Goal: Information Seeking & Learning: Learn about a topic

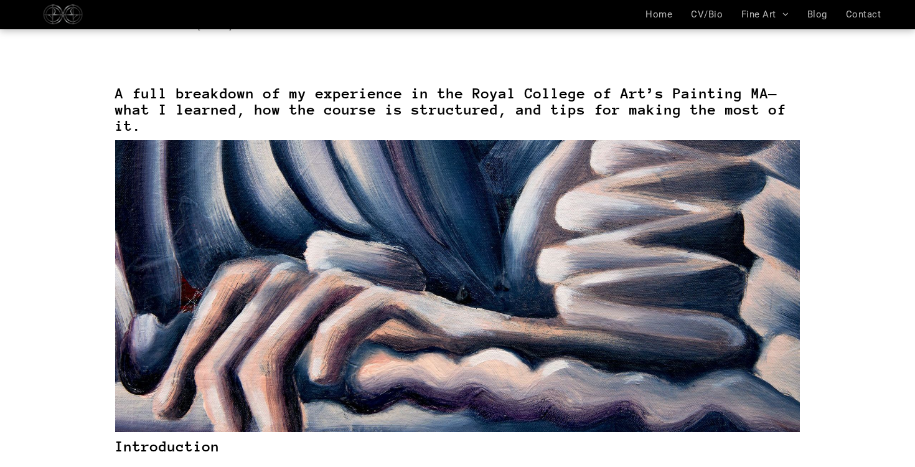
scroll to position [197, 0]
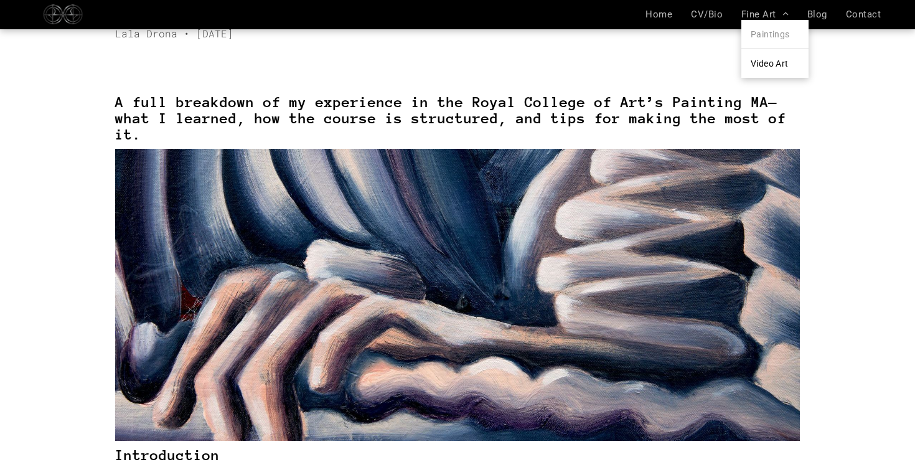
click at [770, 32] on span "Paintings" at bounding box center [770, 34] width 39 height 10
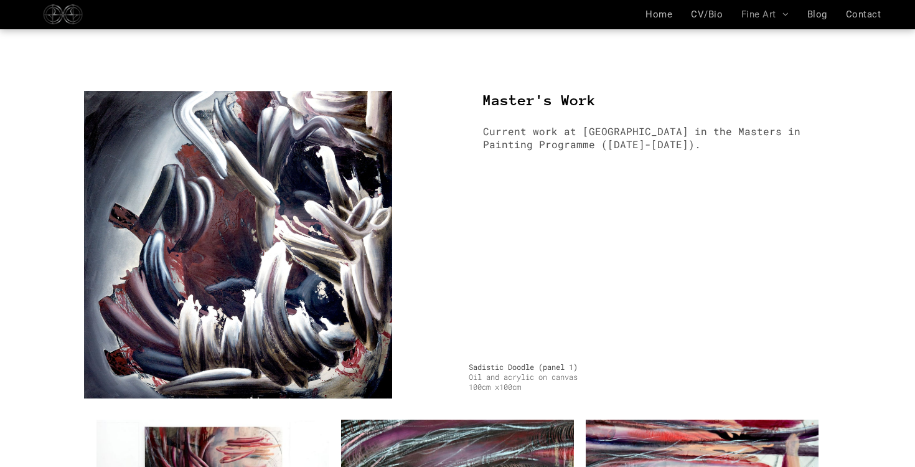
scroll to position [307, 0]
click at [286, 171] on img at bounding box center [238, 244] width 308 height 308
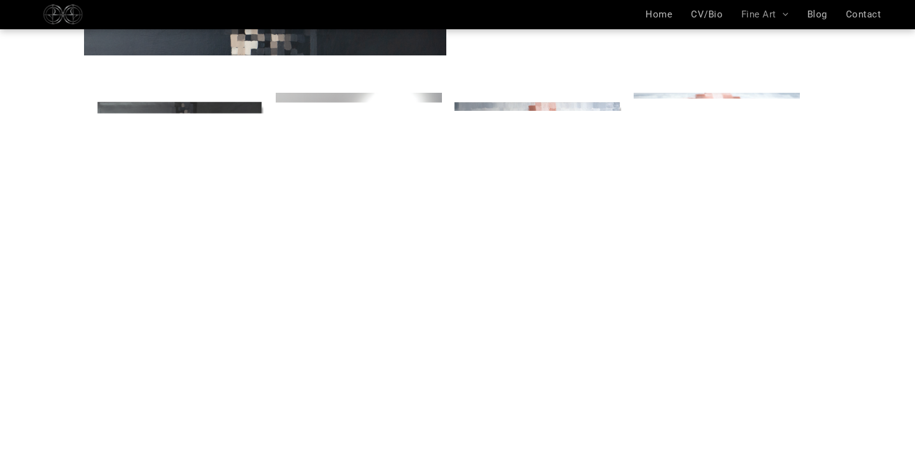
scroll to position [3409, 0]
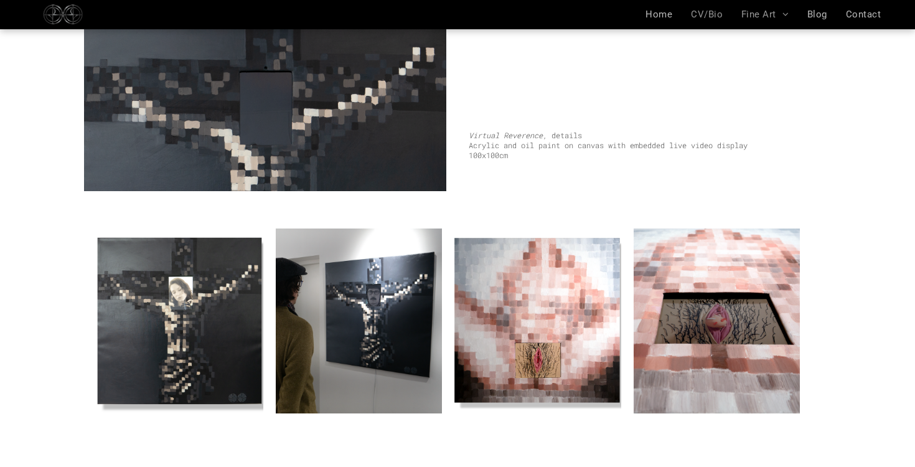
click at [697, 14] on span "CV/Bio" at bounding box center [707, 14] width 32 height 11
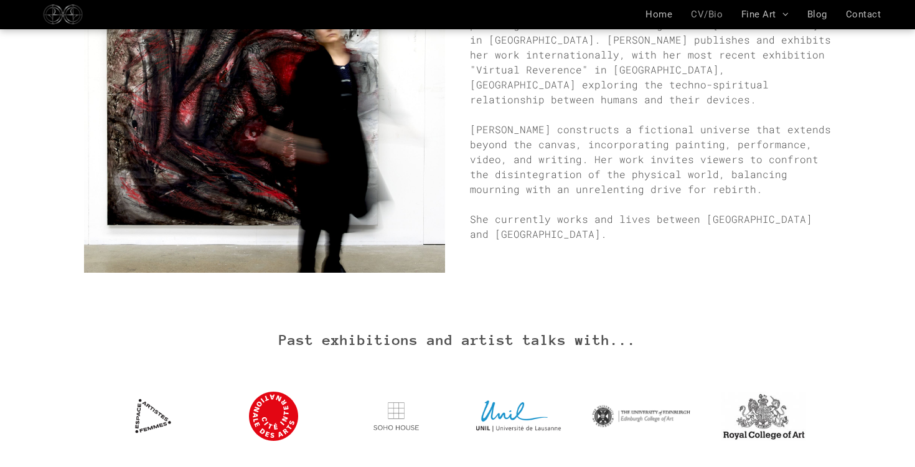
scroll to position [348, 0]
